Goal: Transaction & Acquisition: Purchase product/service

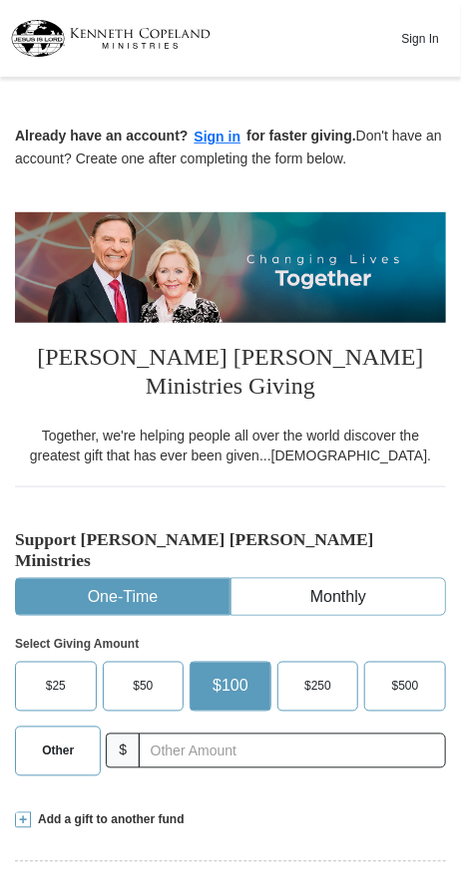
click at [231, 672] on span "$100" at bounding box center [230, 687] width 36 height 30
click at [0, 0] on input "$100" at bounding box center [0, 0] width 0 height 0
click at [51, 737] on span "Other" at bounding box center [58, 752] width 32 height 30
click at [0, 0] on input "Other" at bounding box center [0, 0] width 0 height 0
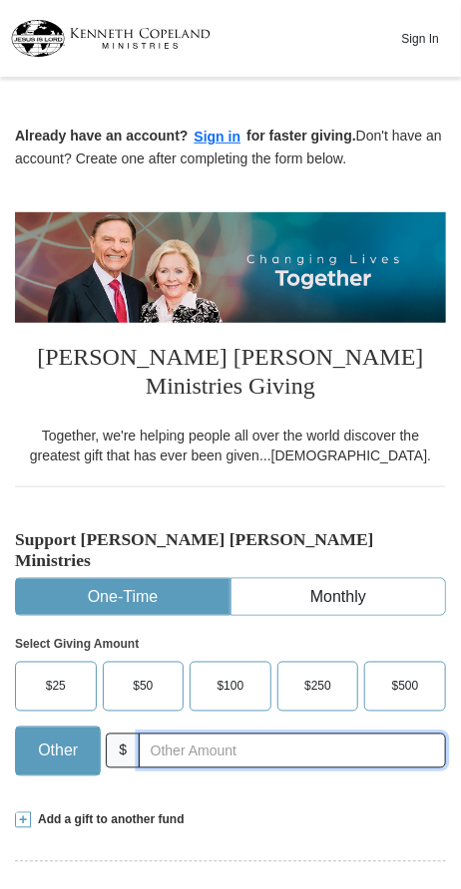
scroll to position [50, 0]
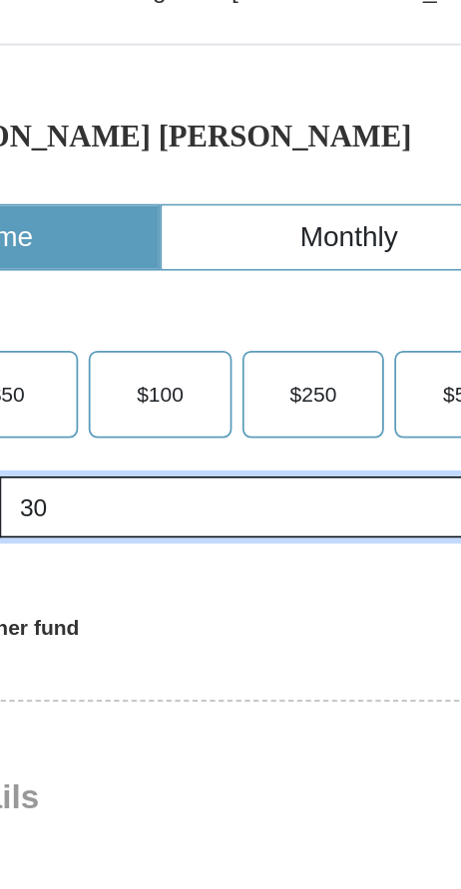
type input "30"
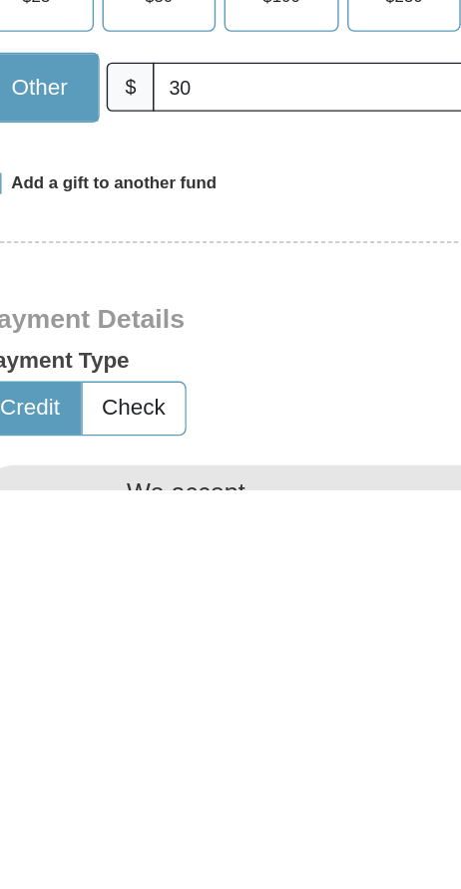
scroll to position [151, 0]
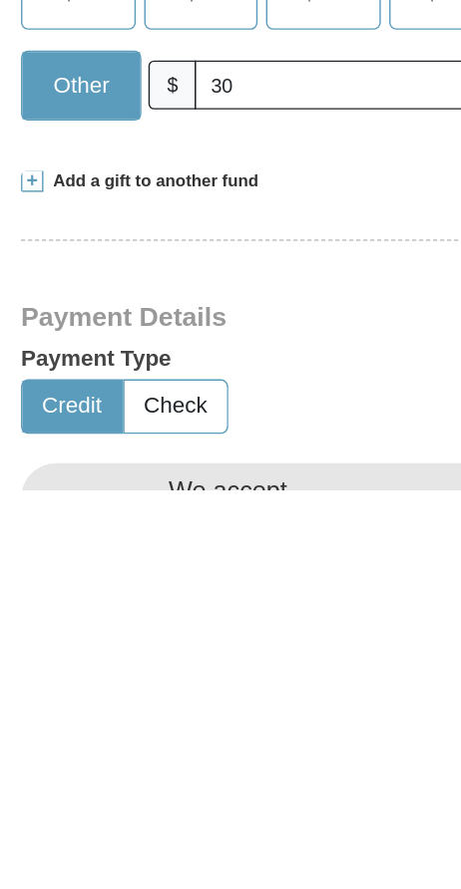
click at [55, 812] on button "Credit" at bounding box center [51, 830] width 71 height 37
click at [130, 880] on h4 "We accept" at bounding box center [162, 891] width 85 height 22
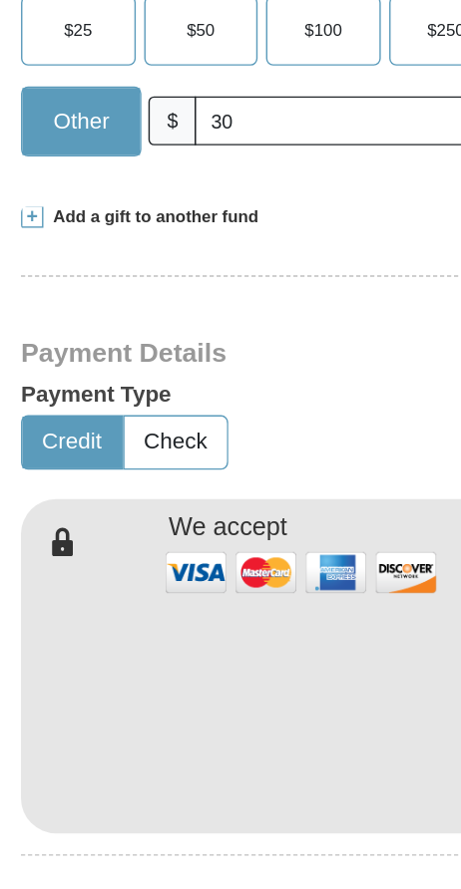
scroll to position [394, 0]
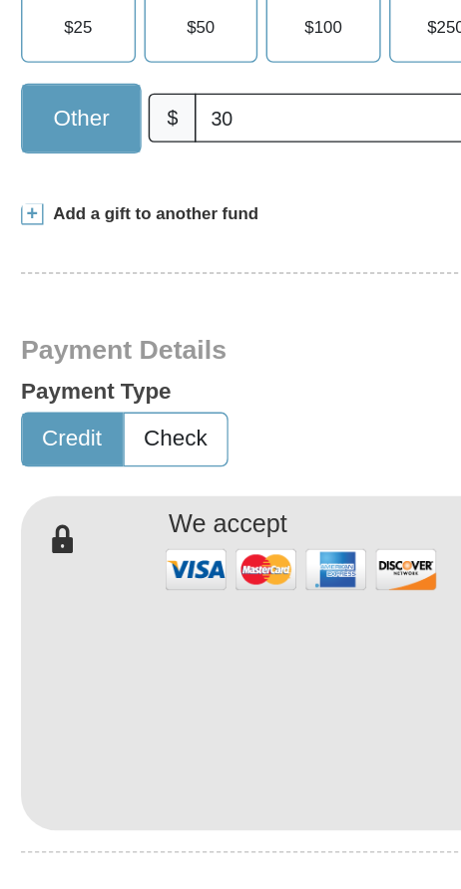
click at [153, 658] on img at bounding box center [214, 679] width 199 height 43
click at [147, 658] on img at bounding box center [214, 679] width 199 height 43
click at [36, 637] on icon at bounding box center [35, 669] width 40 height 65
click at [135, 658] on img at bounding box center [214, 679] width 199 height 43
click at [43, 568] on button "Credit" at bounding box center [51, 586] width 71 height 37
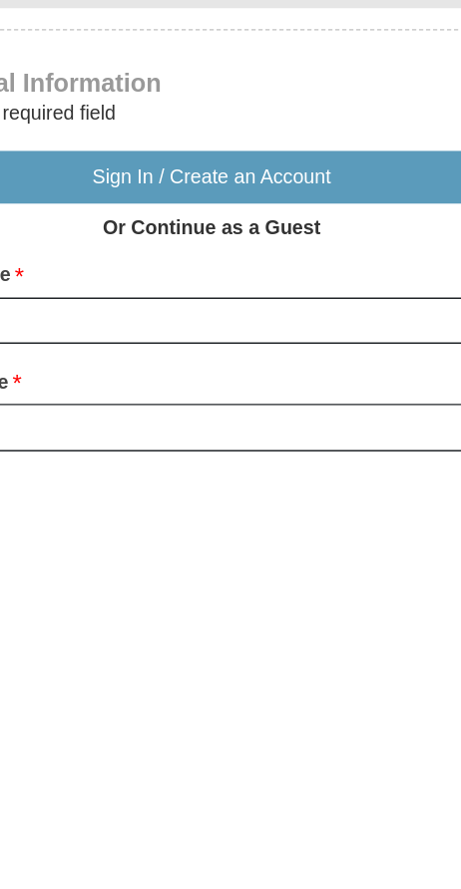
scroll to position [714, 0]
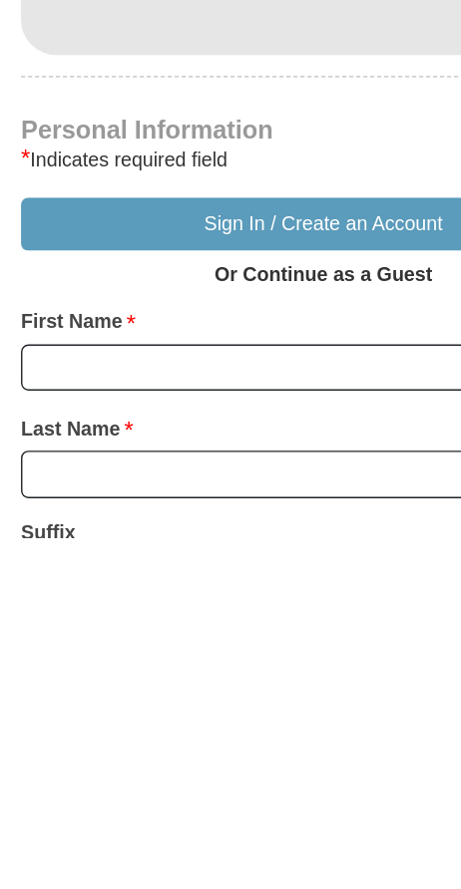
click at [143, 719] on div "First Name * Please enter First Name" at bounding box center [230, 757] width 431 height 77
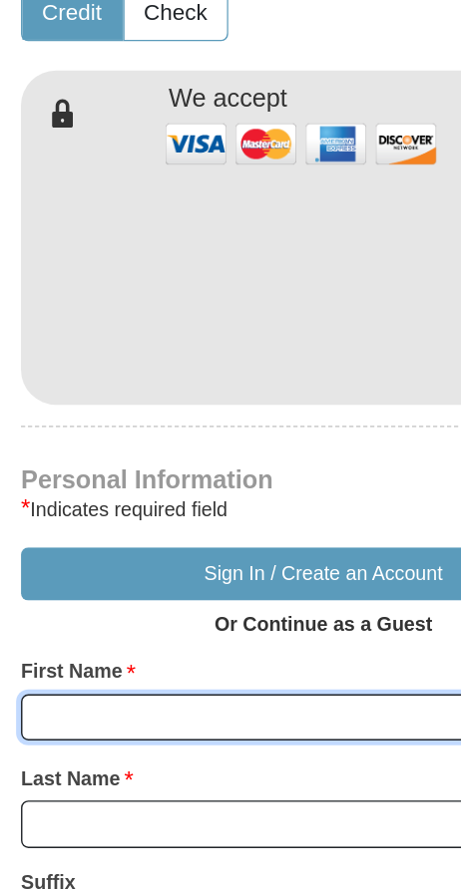
click at [127, 751] on input "First Name *" at bounding box center [230, 768] width 431 height 34
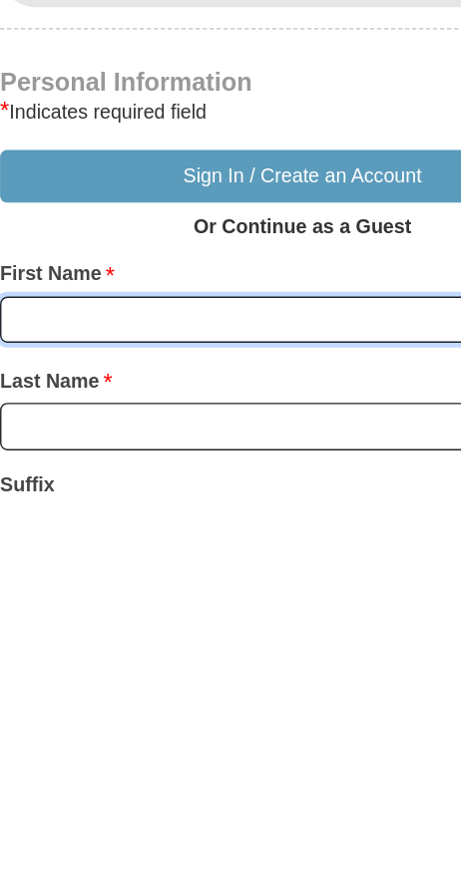
scroll to position [717, 0]
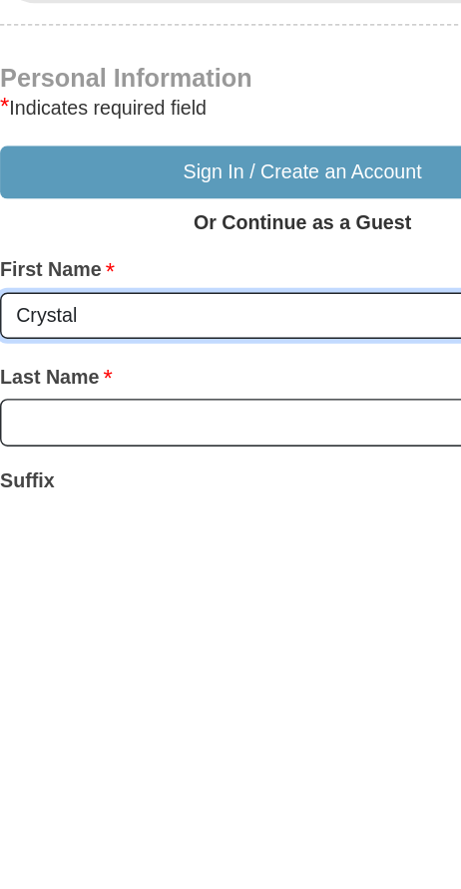
type input "Crystal"
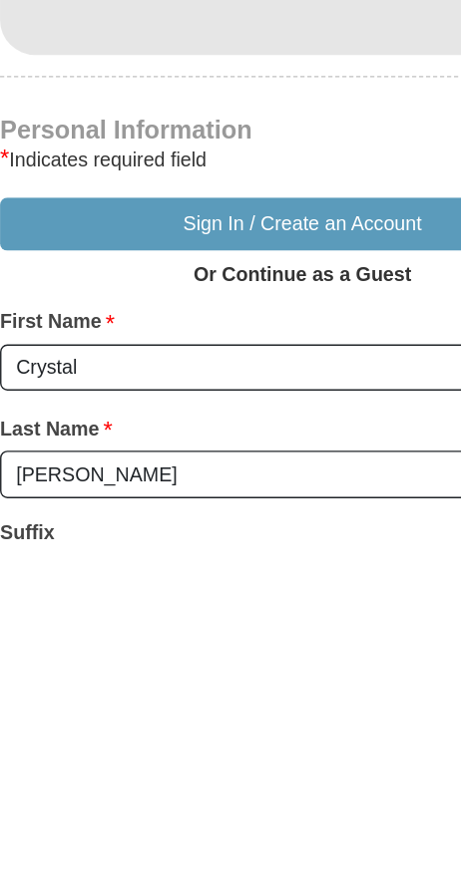
scroll to position [718, 0]
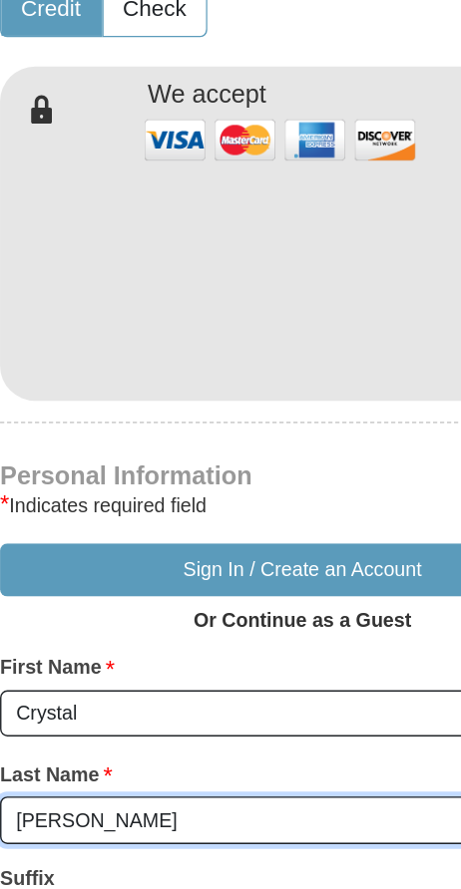
click at [107, 823] on input "[PERSON_NAME]" at bounding box center [230, 840] width 431 height 34
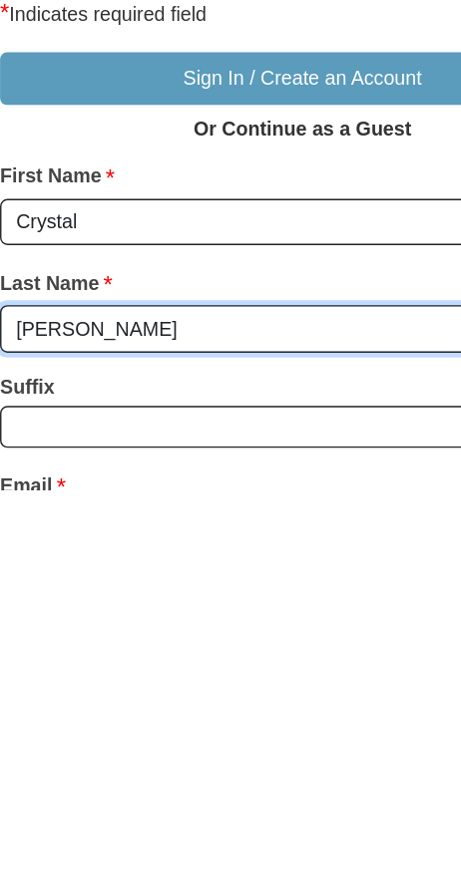
scroll to position [794, 0]
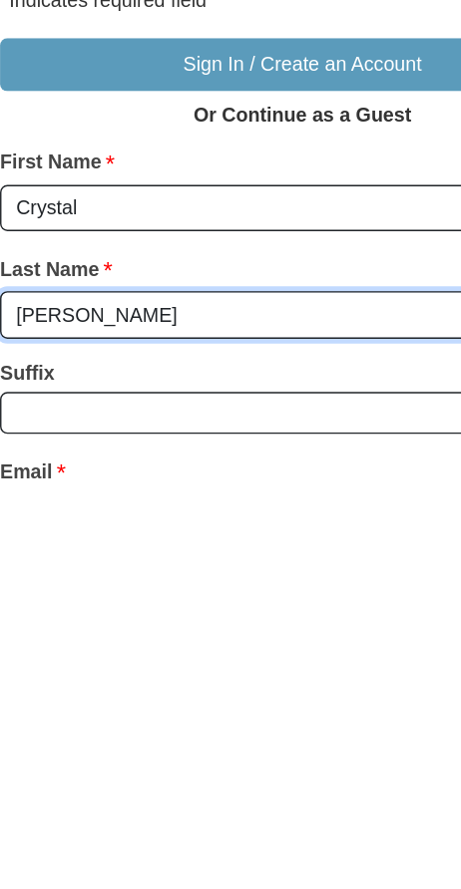
type input "[PERSON_NAME]"
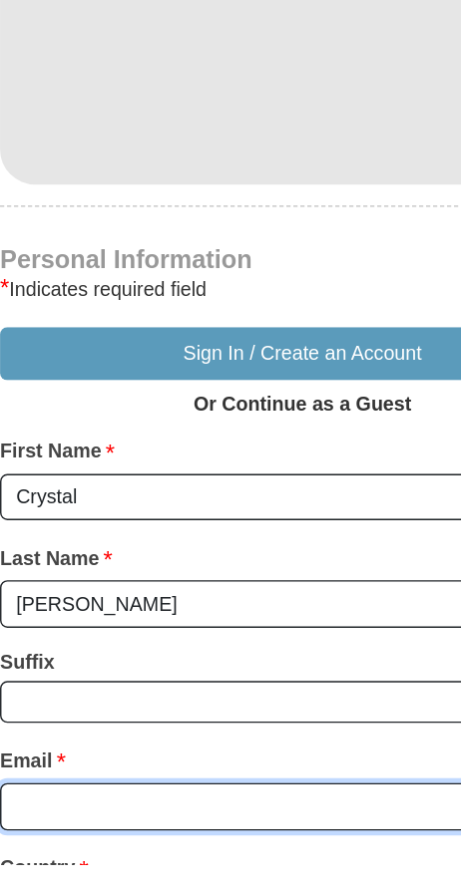
click at [137, 831] on input "Email *" at bounding box center [230, 848] width 431 height 34
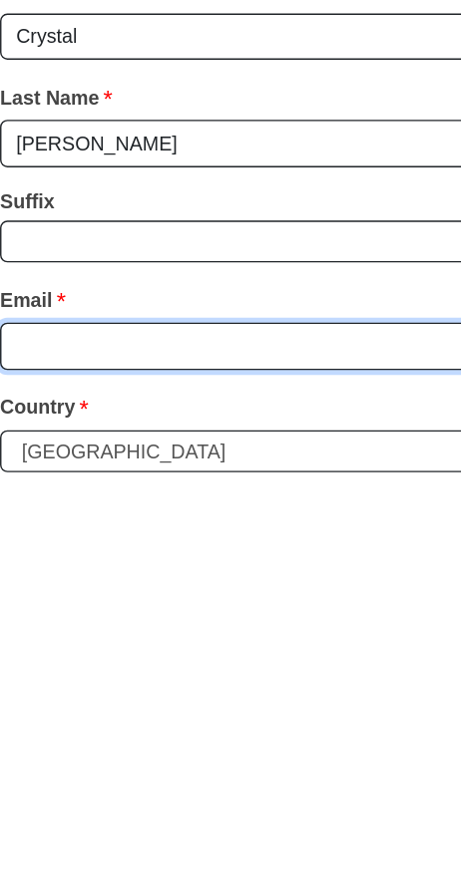
scroll to position [916, 0]
type input "[EMAIL_ADDRESS][DOMAIN_NAME]"
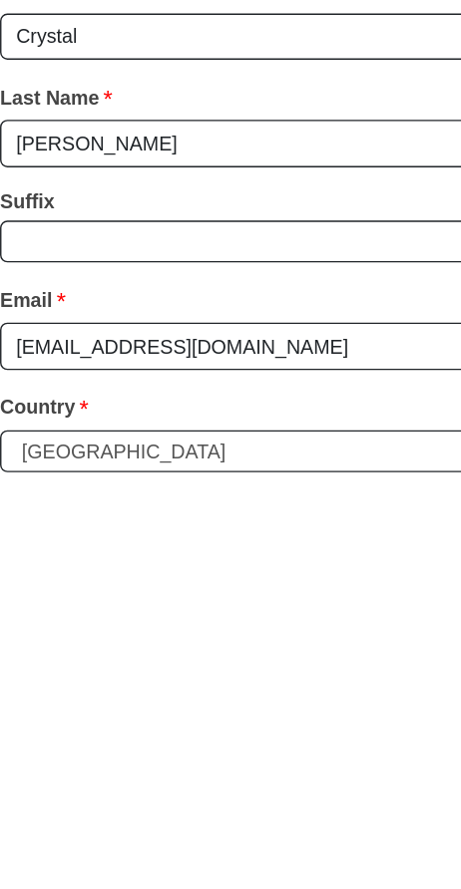
type input "[GEOGRAPHIC_DATA][PERSON_NAME]"
type input "[PERSON_NAME]"
type input "[US_STATE]"
type input "74467"
type input "5392519168"
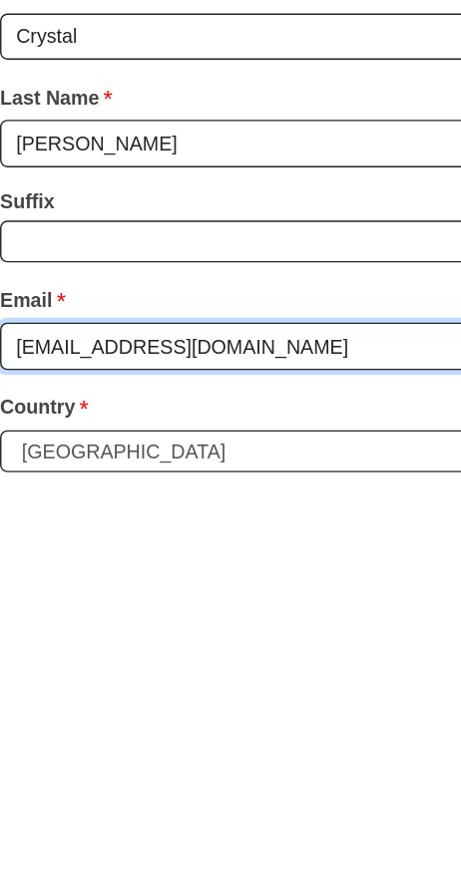
scroll to position [917, 0]
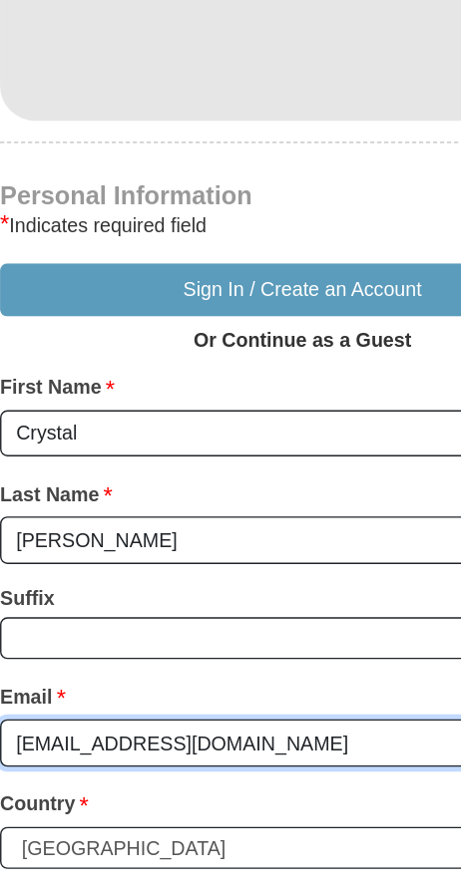
click at [253, 769] on input "[EMAIL_ADDRESS][DOMAIN_NAME]" at bounding box center [230, 786] width 431 height 34
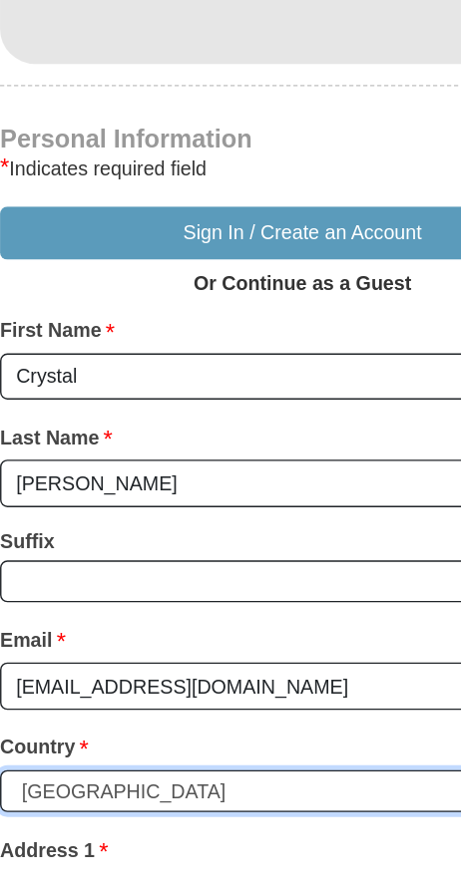
scroll to position [941, 0]
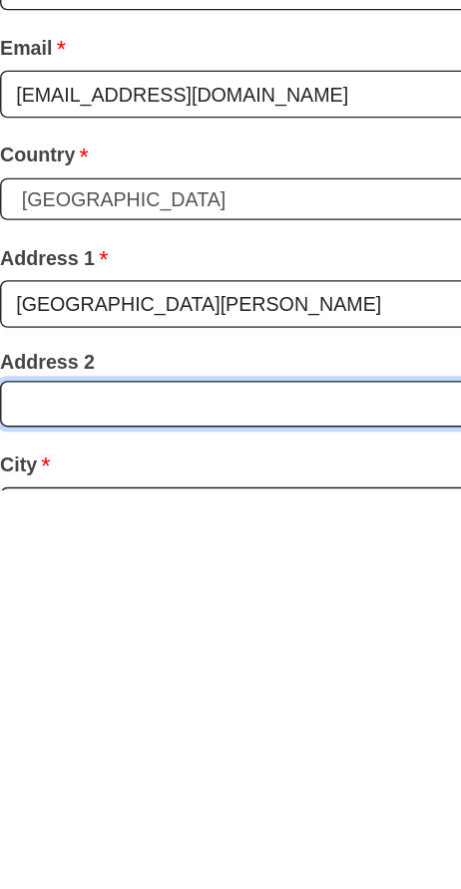
scroll to position [1101, 0]
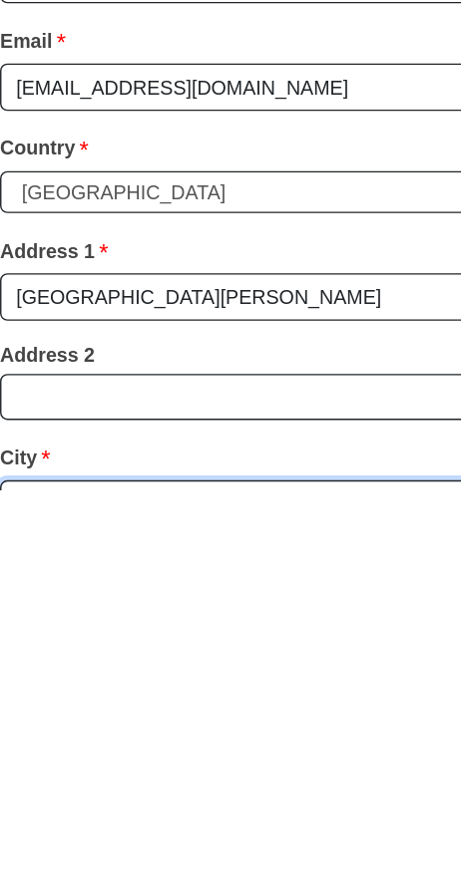
click at [111, 882] on input "[PERSON_NAME]" at bounding box center [230, 899] width 431 height 34
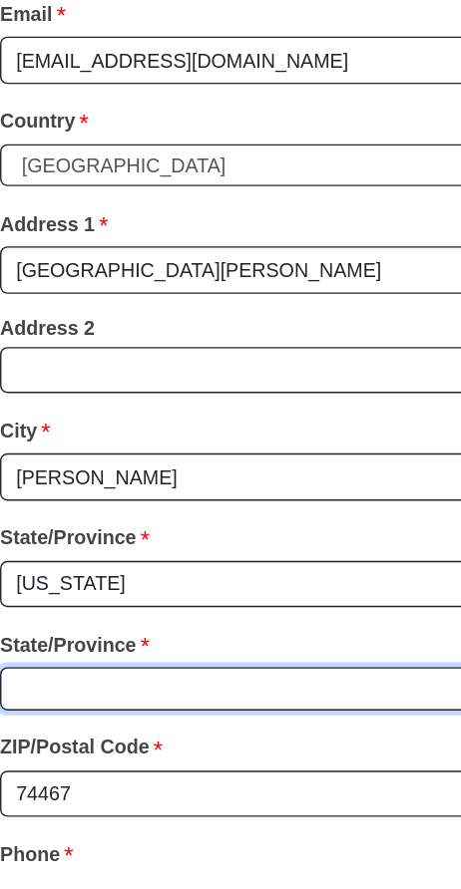
scroll to position [1399, 0]
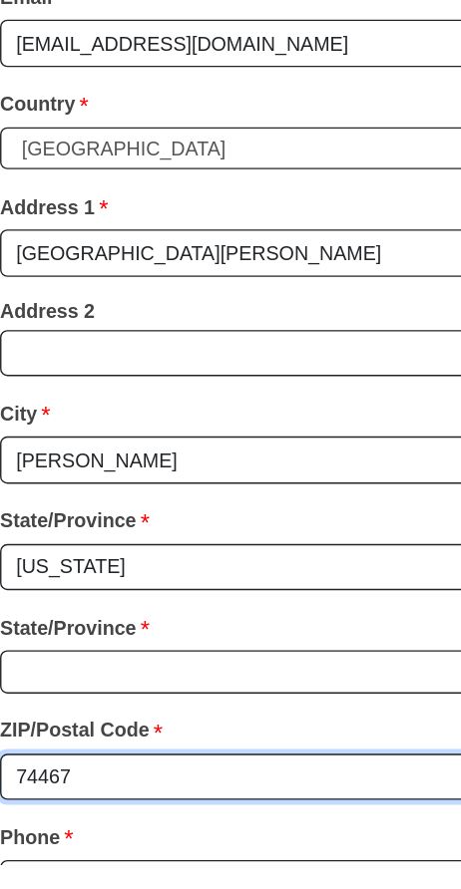
click at [102, 811] on input "74467" at bounding box center [230, 828] width 431 height 34
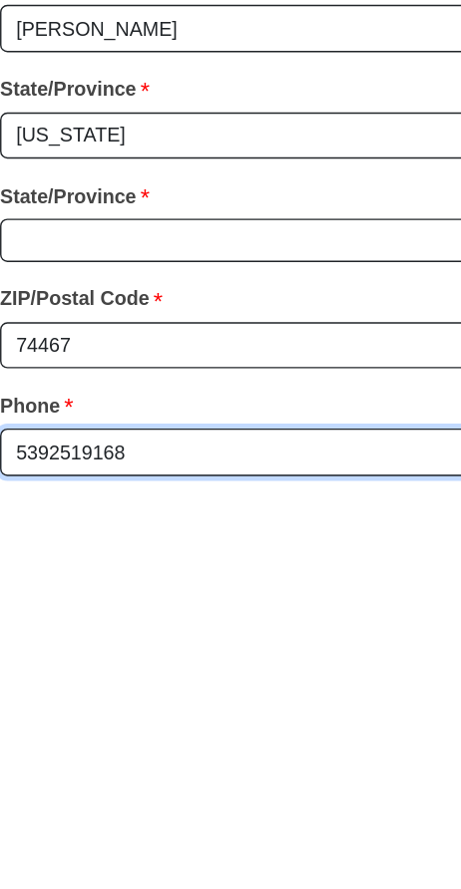
scroll to position [1440, 0]
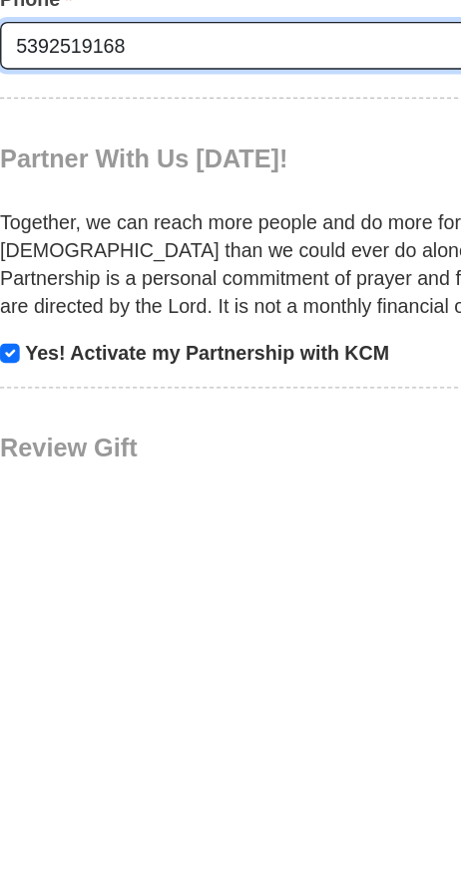
scroll to position [1732, 0]
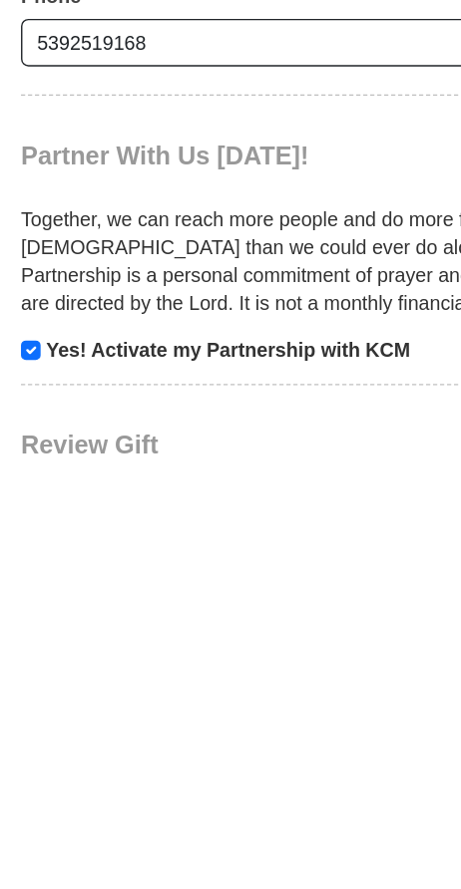
click at [36, 782] on strong "Yes! Activate my Partnership with KCM" at bounding box center [162, 790] width 259 height 16
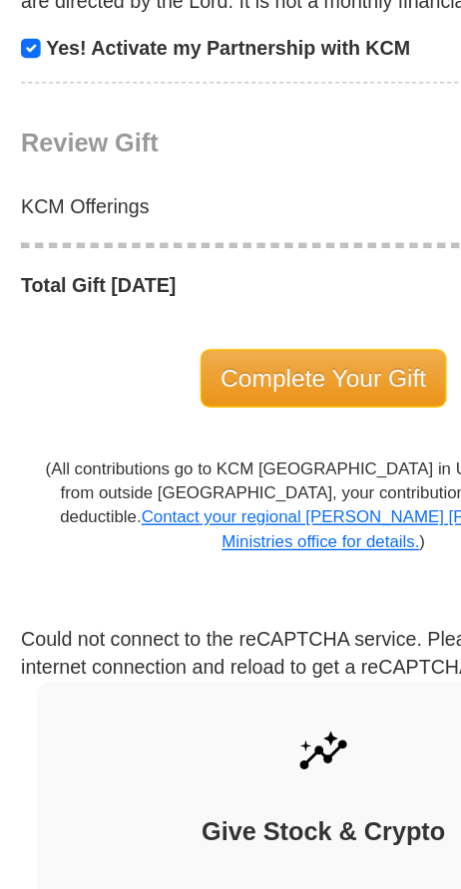
scroll to position [2232, 0]
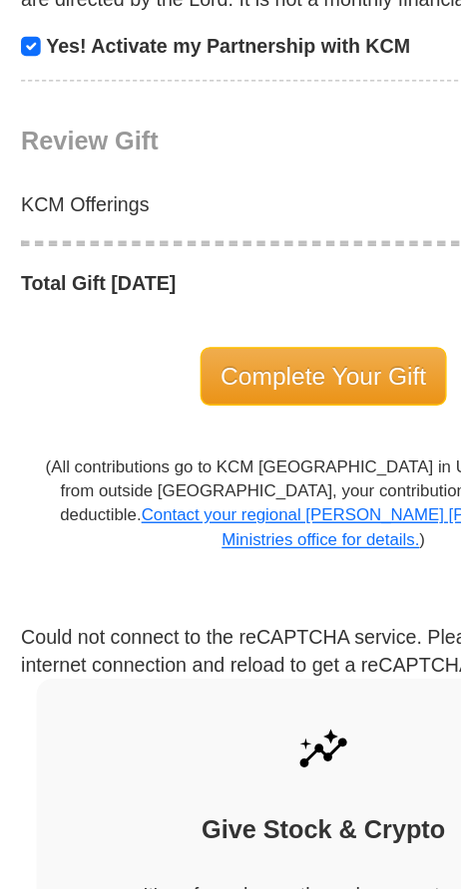
click at [230, 770] on img at bounding box center [230, 791] width 42 height 42
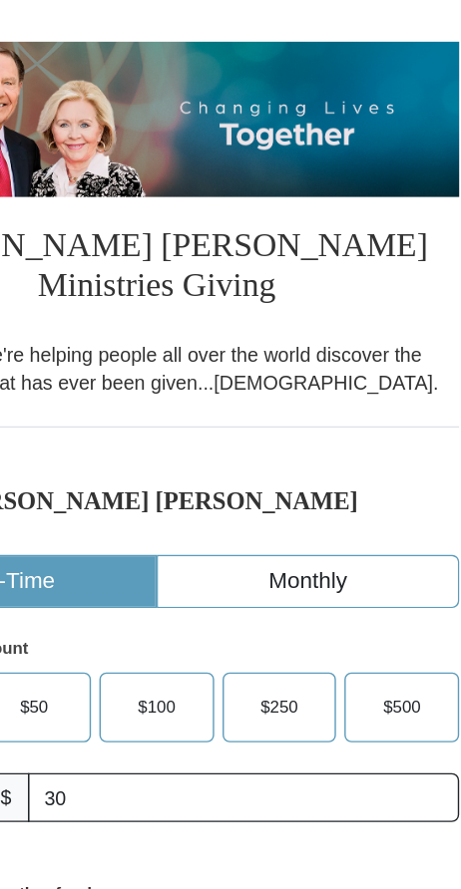
scroll to position [180, 0]
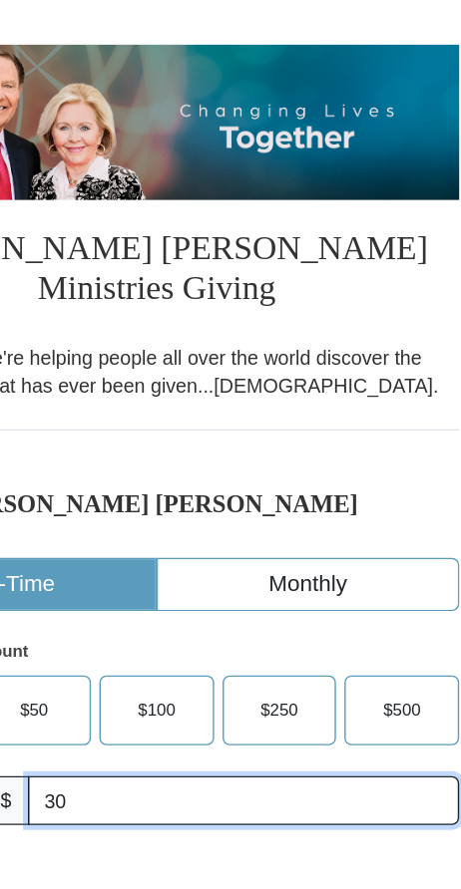
click at [205, 553] on input "30" at bounding box center [292, 570] width 307 height 35
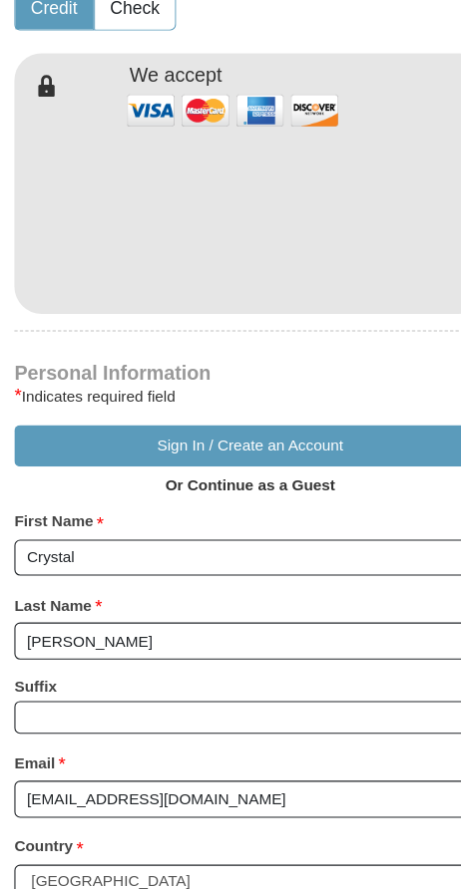
scroll to position [967, 0]
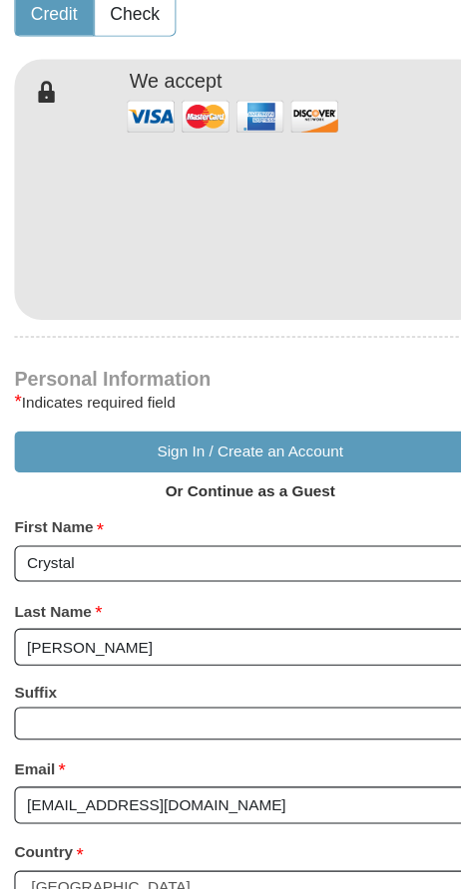
click at [162, 394] on button "Sign In / Create an Account" at bounding box center [230, 413] width 431 height 38
click at [171, 394] on button "Sign In / Create an Account" at bounding box center [230, 413] width 431 height 38
click at [178, 394] on button "Sign In / Create an Account" at bounding box center [230, 413] width 431 height 38
click at [181, 394] on button "Sign In / Create an Account" at bounding box center [230, 413] width 431 height 38
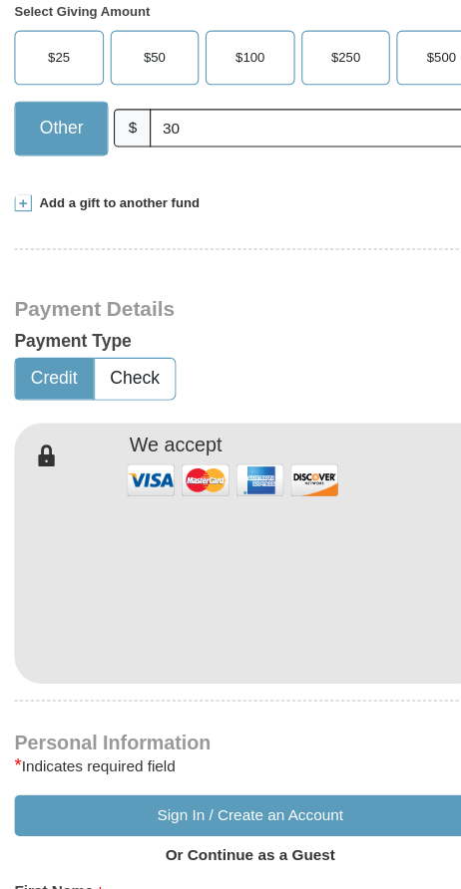
scroll to position [569, 0]
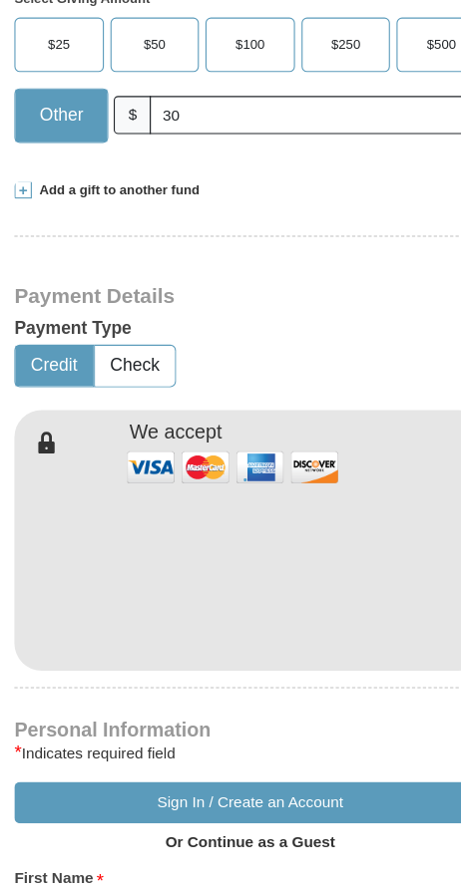
click at [192, 792] on button "Sign In / Create an Account" at bounding box center [230, 811] width 431 height 38
click at [230, 792] on button "Sign In / Create an Account" at bounding box center [230, 811] width 431 height 38
